Goal: Check status: Check status

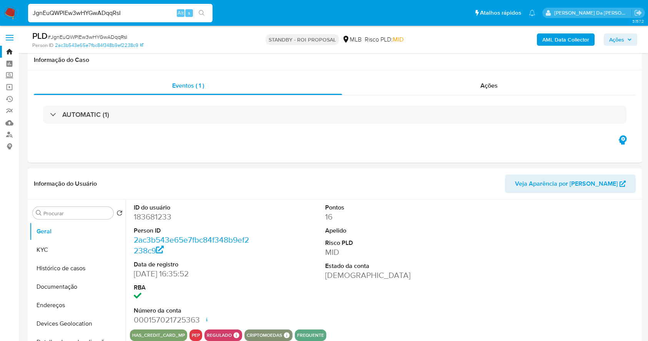
select select "10"
click at [98, 13] on input "JgnEuQWPlEw3wHYGwADqqRsI" at bounding box center [120, 13] width 184 height 10
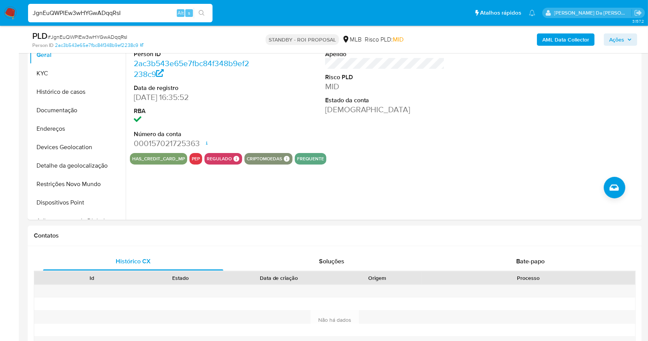
click at [98, 13] on input "JgnEuQWPlEw3wHYGwADqqRsI" at bounding box center [120, 13] width 184 height 10
type input "jswqZLwuENlDpvDzYkdmVdGH"
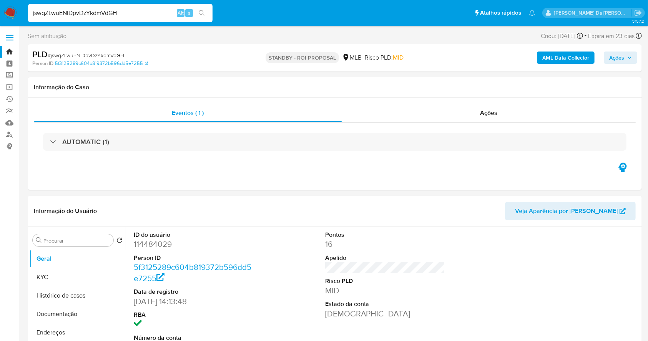
select select "10"
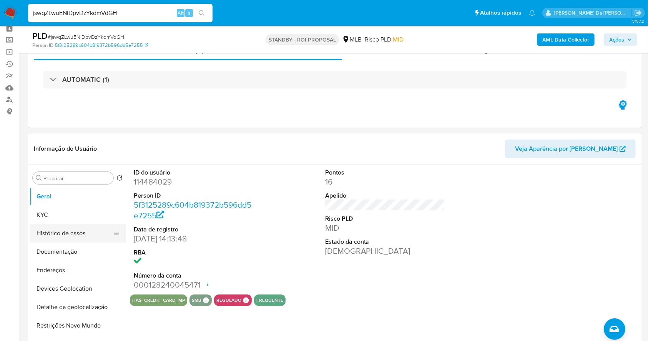
scroll to position [51, 0]
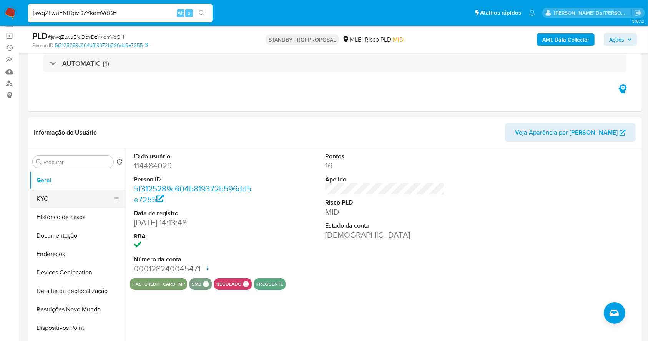
click at [50, 191] on button "KYC" at bounding box center [75, 198] width 90 height 18
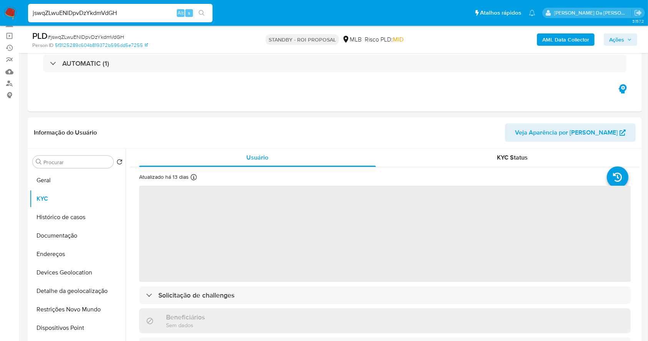
click at [37, 7] on div "jswqZLwuENlDpvDzYkdmVdGH Alt s" at bounding box center [120, 13] width 184 height 18
click at [196, 180] on div "Atualizado há 13 [PERSON_NAME] [PERSON_NAME]: [DATE] 11:12:09 Atualizado: [DATE…" at bounding box center [179, 178] width 81 height 10
